Goal: Navigation & Orientation: Find specific page/section

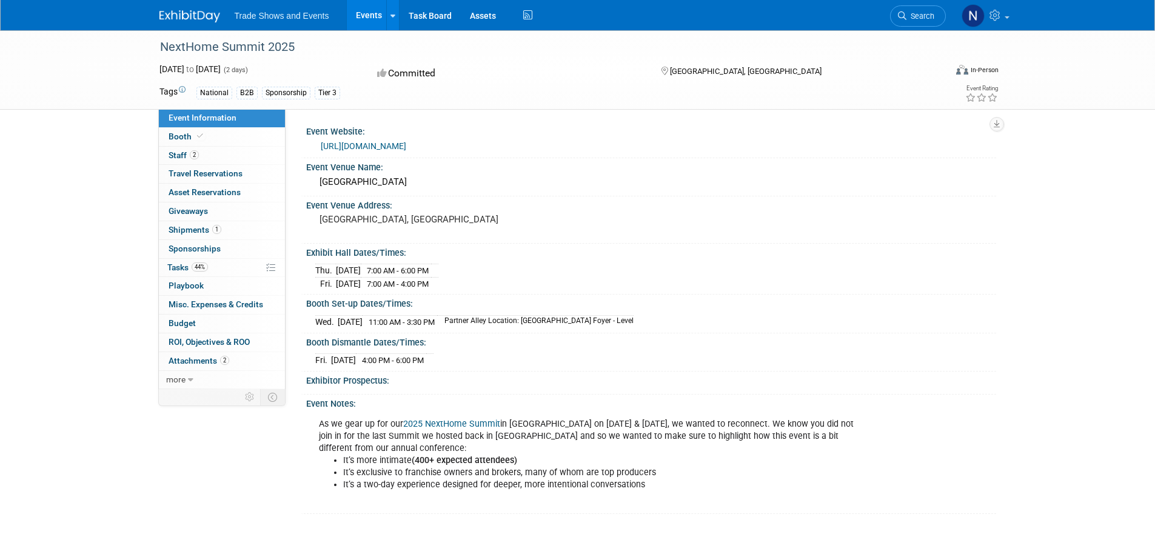
click at [365, 13] on link "Events" at bounding box center [369, 15] width 44 height 30
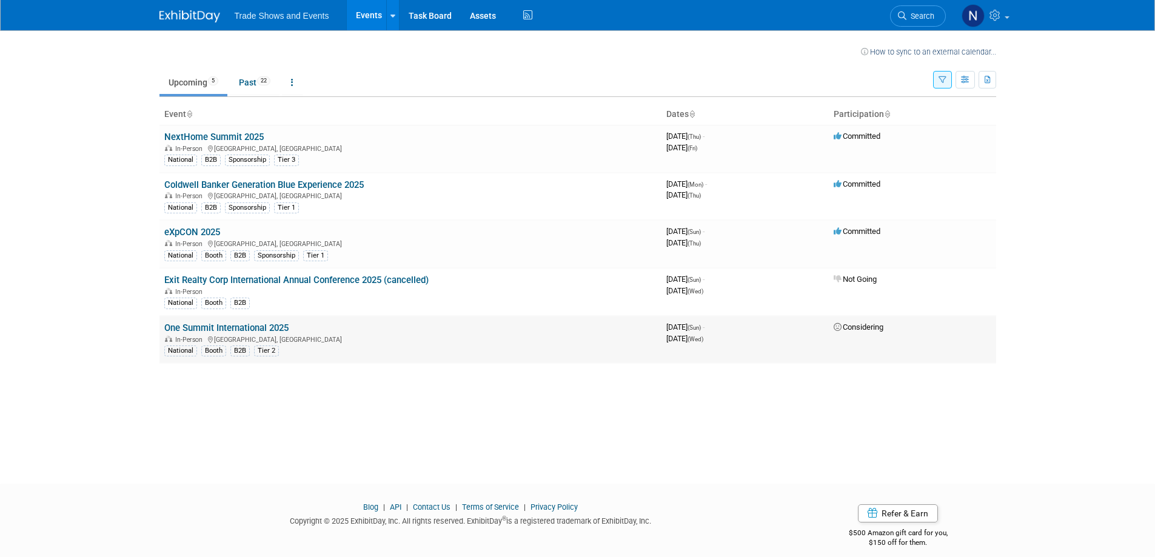
click at [235, 329] on link "One Summit International 2025" at bounding box center [226, 328] width 124 height 11
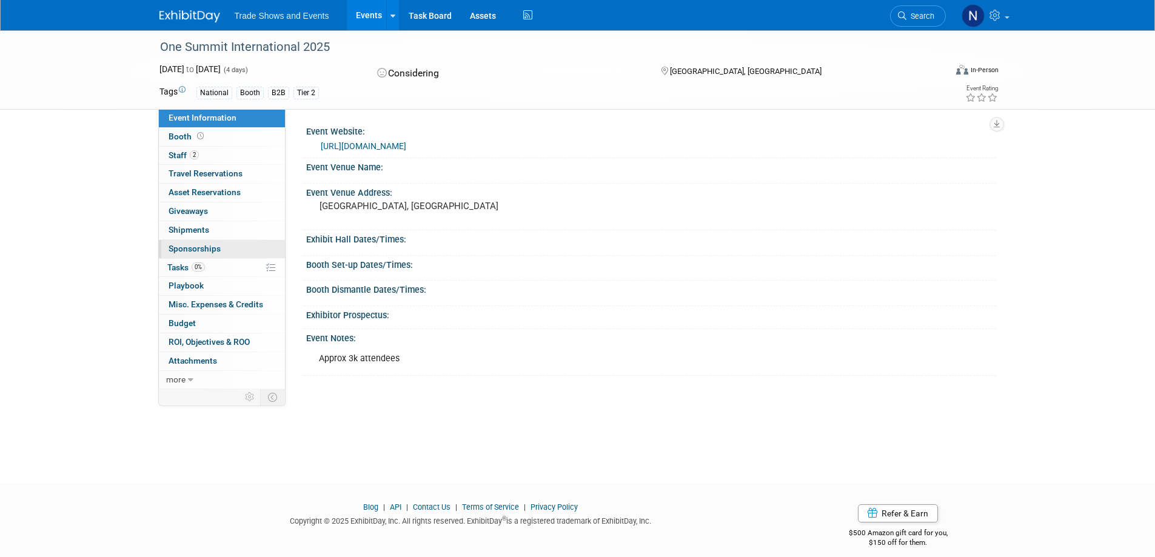
click at [198, 249] on span "Sponsorships 0" at bounding box center [195, 249] width 52 height 10
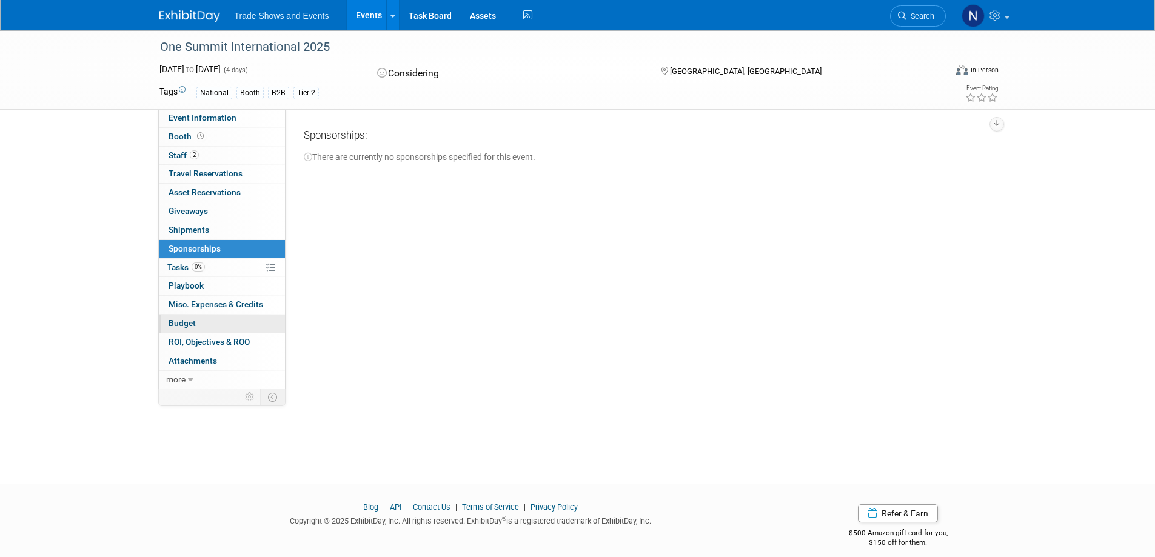
click at [183, 326] on span "Budget" at bounding box center [182, 323] width 27 height 10
